Goal: Navigation & Orientation: Find specific page/section

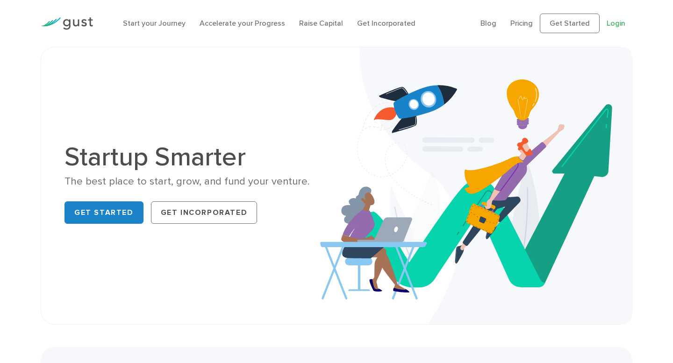
click at [612, 22] on link "Login" at bounding box center [615, 23] width 19 height 9
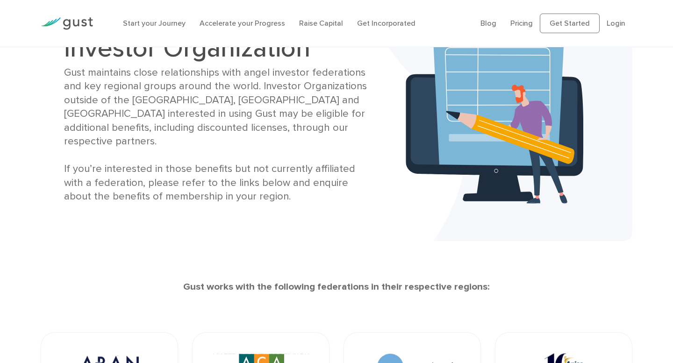
scroll to position [76, 0]
drag, startPoint x: 69, startPoint y: 76, endPoint x: 214, endPoint y: 196, distance: 187.8
click at [214, 196] on div "License Gust For Your Investor Organization Gust maintains close relationships …" at bounding box center [336, 105] width 559 height 223
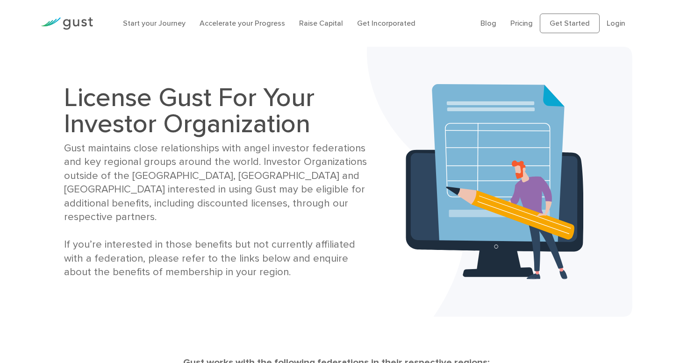
scroll to position [0, 0]
click at [167, 23] on link "Start your Journey" at bounding box center [154, 23] width 63 height 9
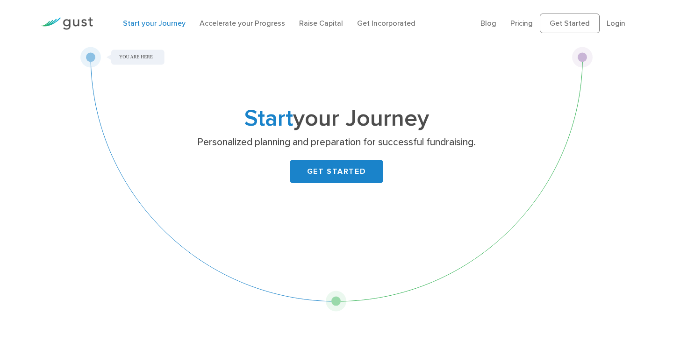
click at [87, 21] on img at bounding box center [67, 23] width 52 height 13
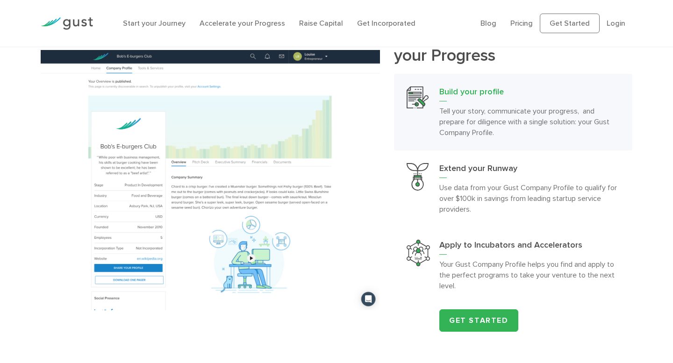
scroll to position [1111, 0]
